Goal: Task Accomplishment & Management: Use online tool/utility

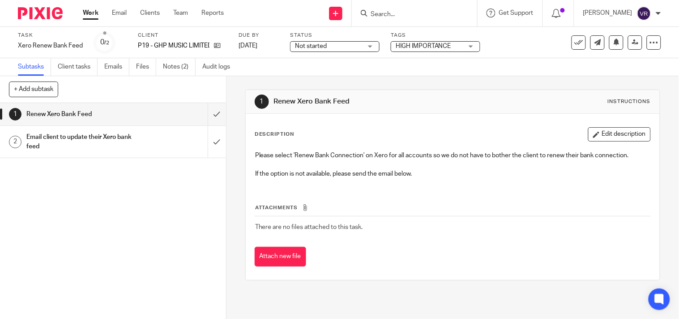
click at [372, 46] on div "Not started Not started" at bounding box center [335, 46] width 90 height 11
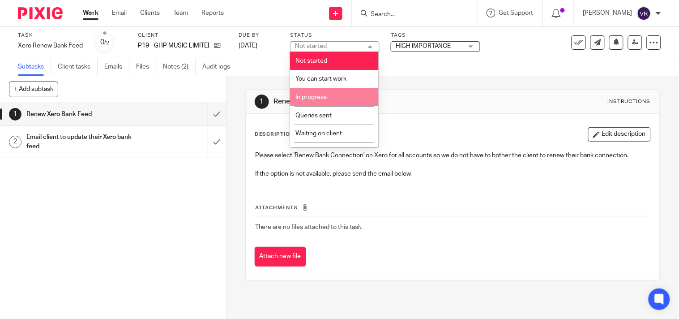
click at [334, 97] on li "In progress" at bounding box center [334, 97] width 89 height 18
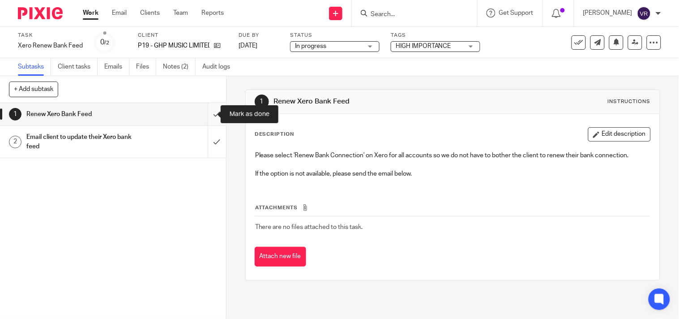
click at [205, 118] on input "submit" at bounding box center [113, 114] width 226 height 22
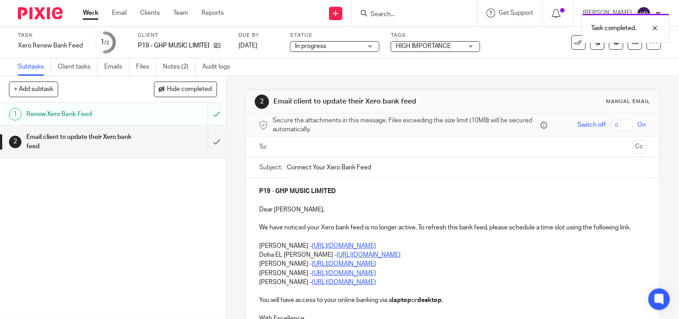
click at [210, 141] on input "submit" at bounding box center [113, 142] width 226 height 32
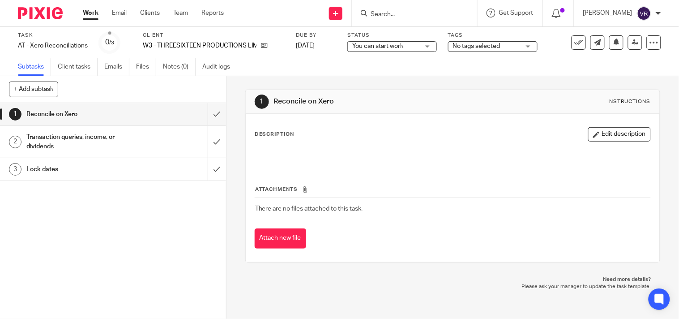
click at [424, 47] on div "You can start work You can start work" at bounding box center [392, 46] width 90 height 11
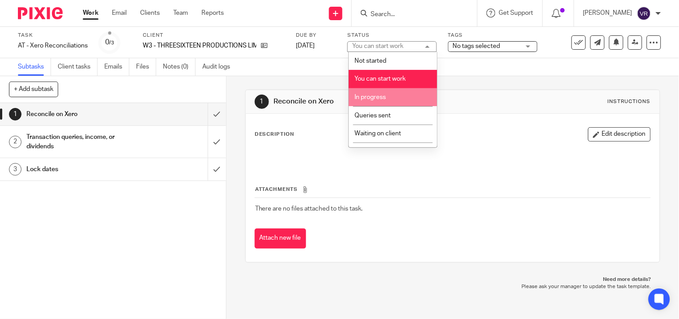
click at [386, 92] on li "In progress" at bounding box center [393, 97] width 89 height 18
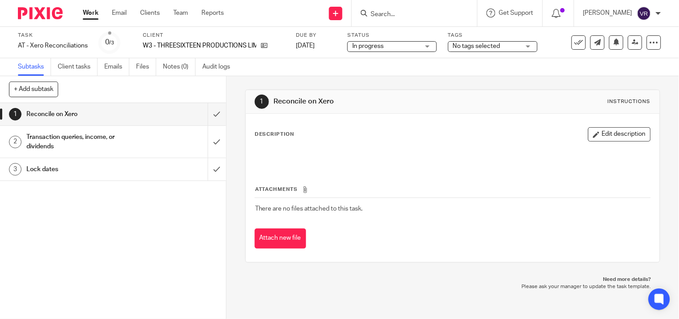
click at [345, 77] on div "1 Reconcile on Xero Instructions Description Edit description Attachments There…" at bounding box center [452, 176] width 415 height 200
click at [211, 122] on input "submit" at bounding box center [113, 114] width 226 height 22
click at [211, 139] on input "submit" at bounding box center [113, 142] width 226 height 32
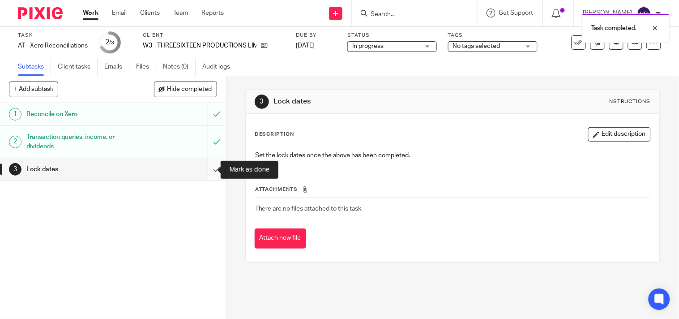
click at [208, 170] on input "submit" at bounding box center [113, 169] width 226 height 22
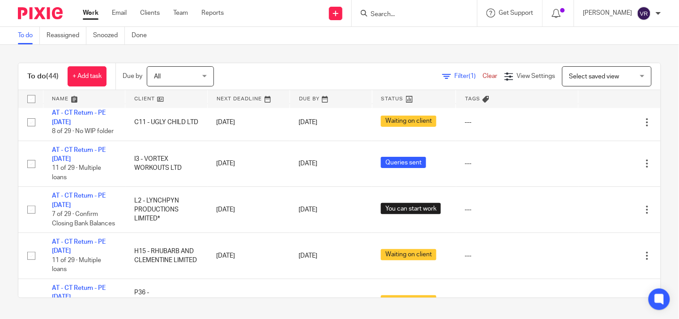
scroll to position [895, 0]
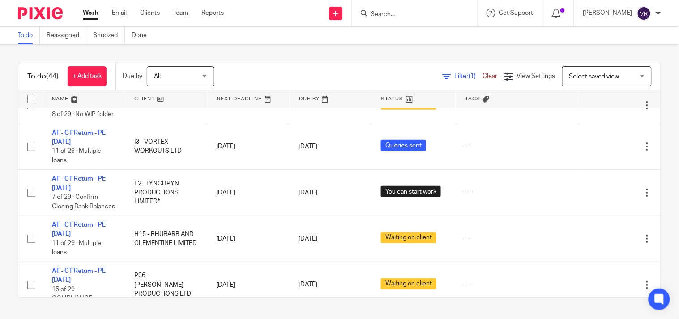
click at [354, 60] on div "To do (44) + Add task Due by All All Today Tomorrow This week Next week This mo…" at bounding box center [339, 180] width 679 height 271
click at [368, 57] on div "To do (44) + Add task Due by All All Today Tomorrow This week Next week This mo…" at bounding box center [339, 180] width 679 height 271
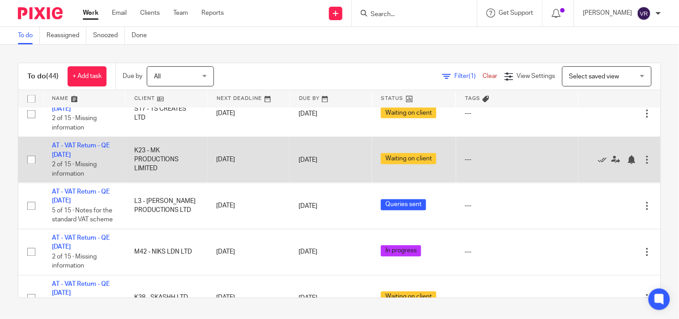
scroll to position [448, 0]
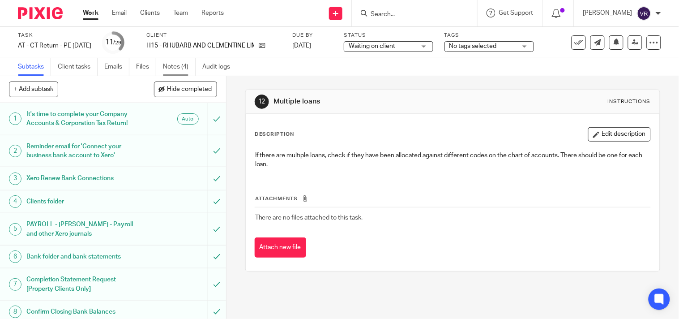
click at [180, 64] on link "Notes (4)" at bounding box center [179, 66] width 33 height 17
